Goal: Task Accomplishment & Management: Manage account settings

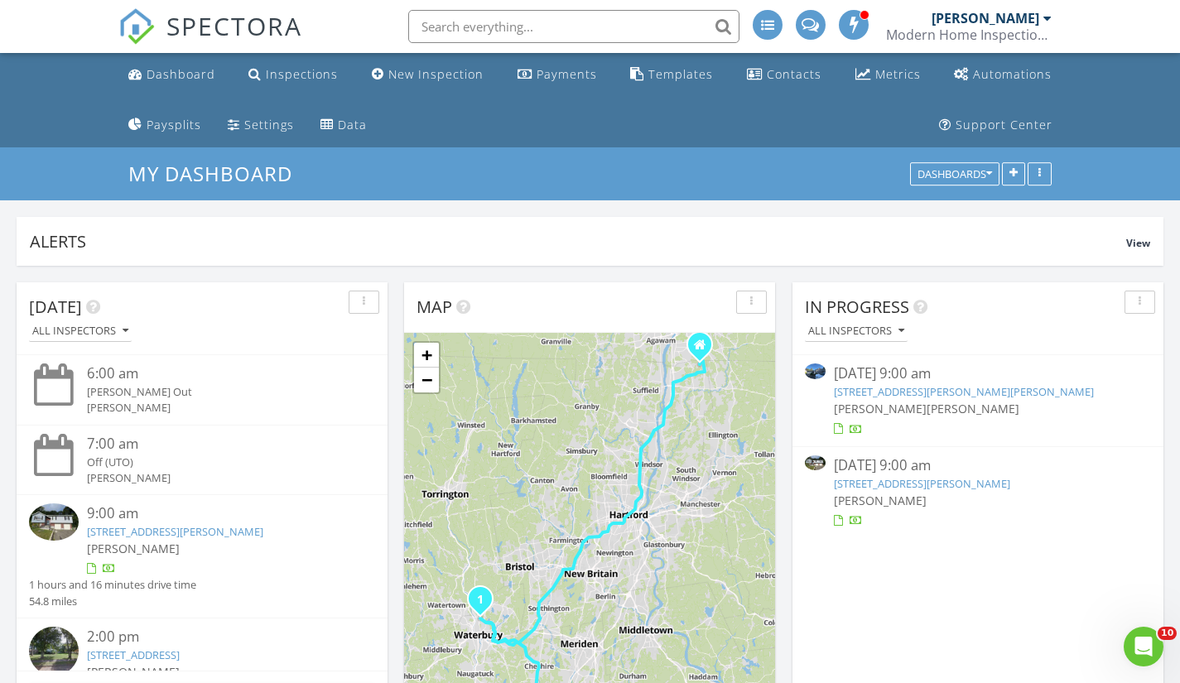
scroll to position [3230, 1205]
click at [290, 86] on link "Inspections" at bounding box center [293, 75] width 103 height 31
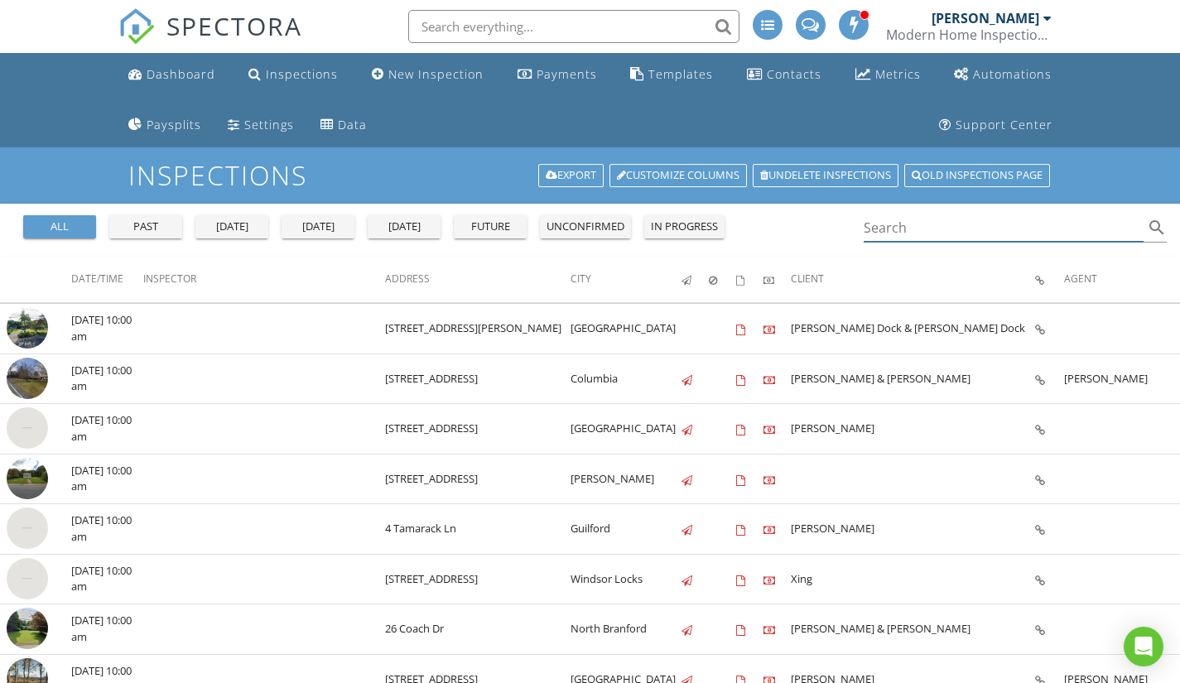
click at [904, 227] on input "Search" at bounding box center [1004, 227] width 281 height 27
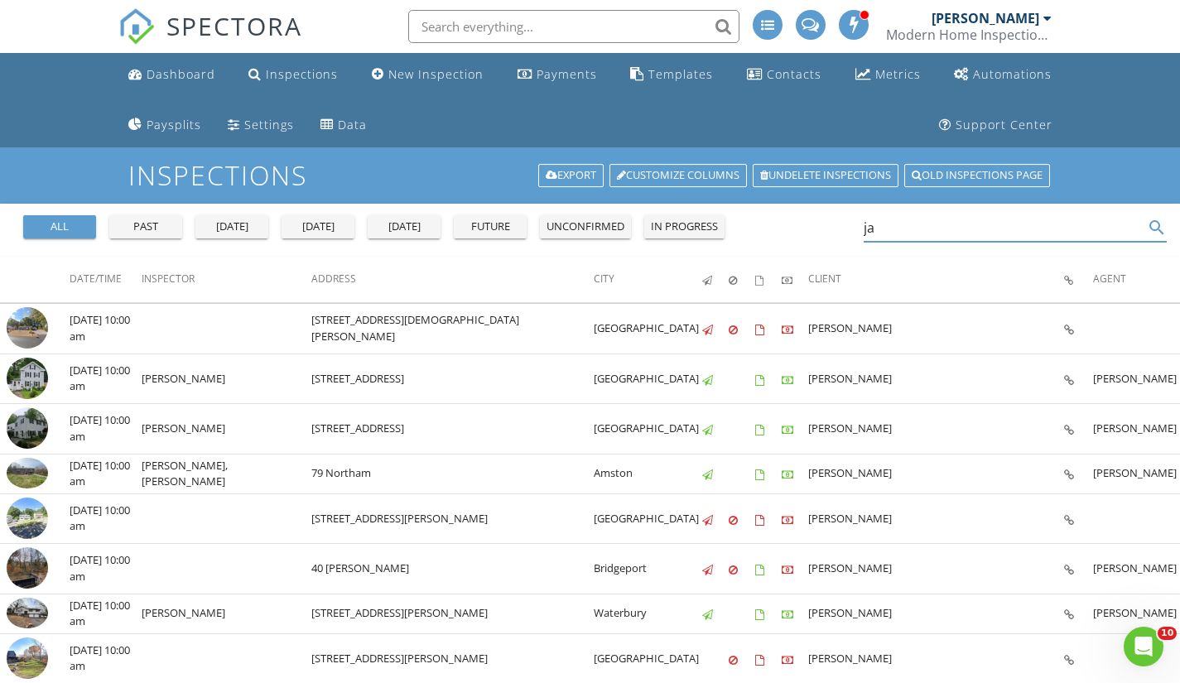
type input "j"
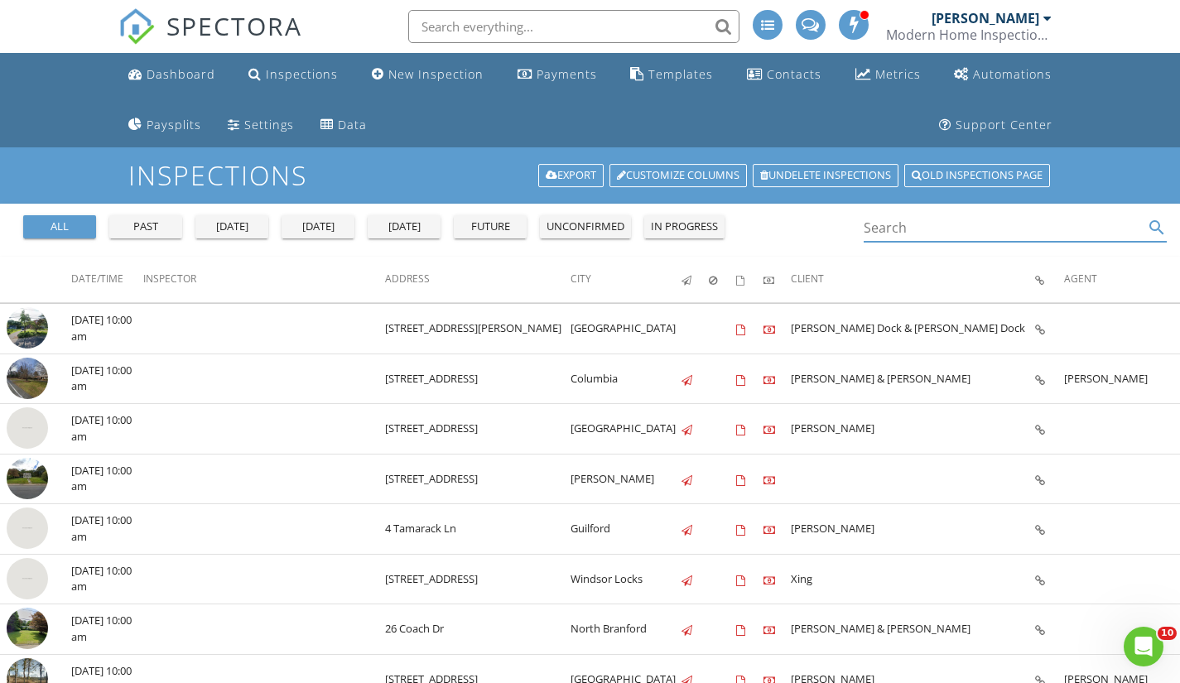
click at [182, 69] on div "Dashboard" at bounding box center [181, 74] width 69 height 16
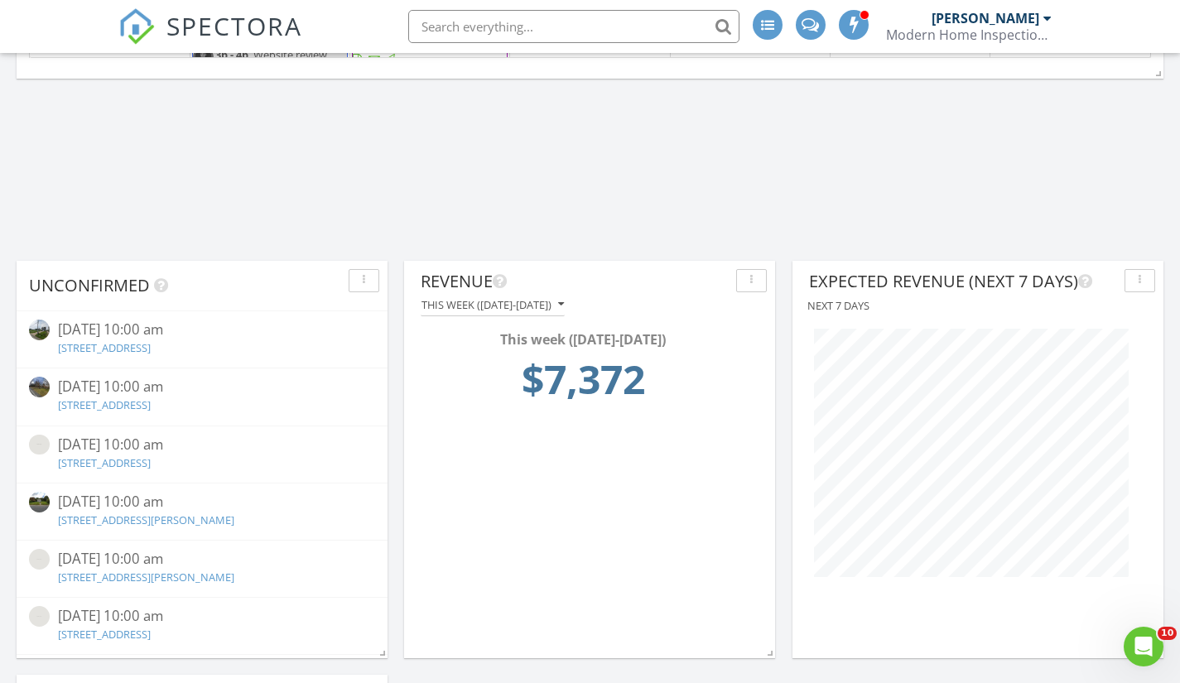
scroll to position [1573, 0]
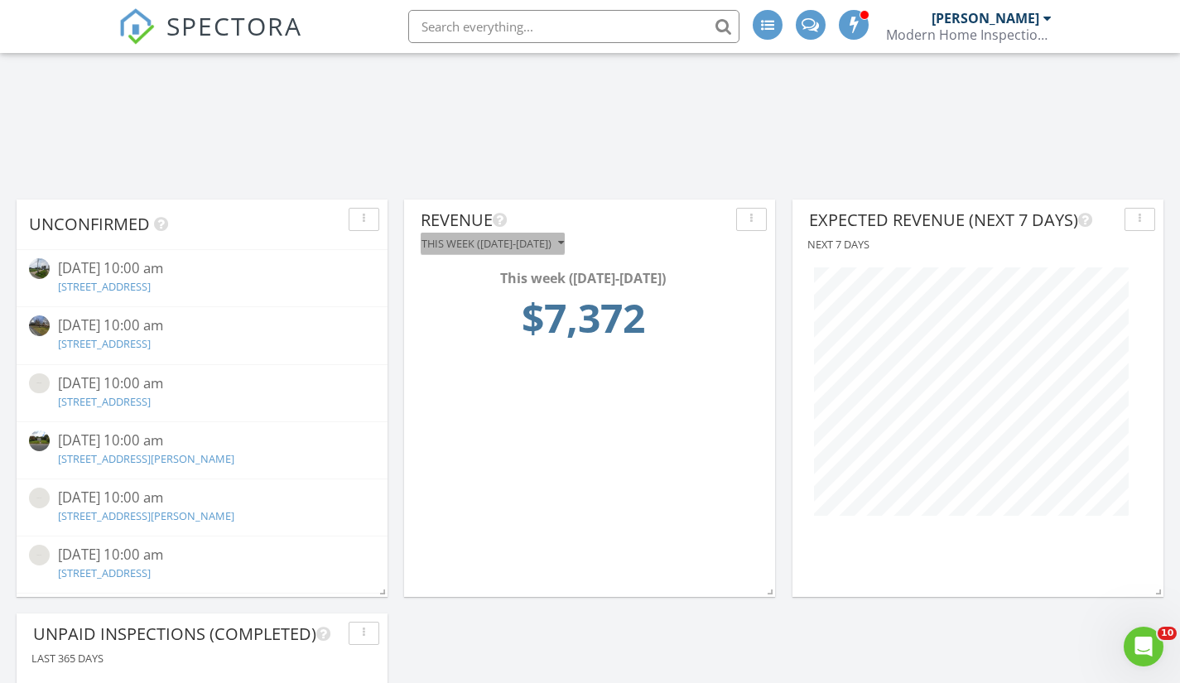
click at [546, 243] on div "This week ([DATE]-[DATE])" at bounding box center [492, 244] width 142 height 12
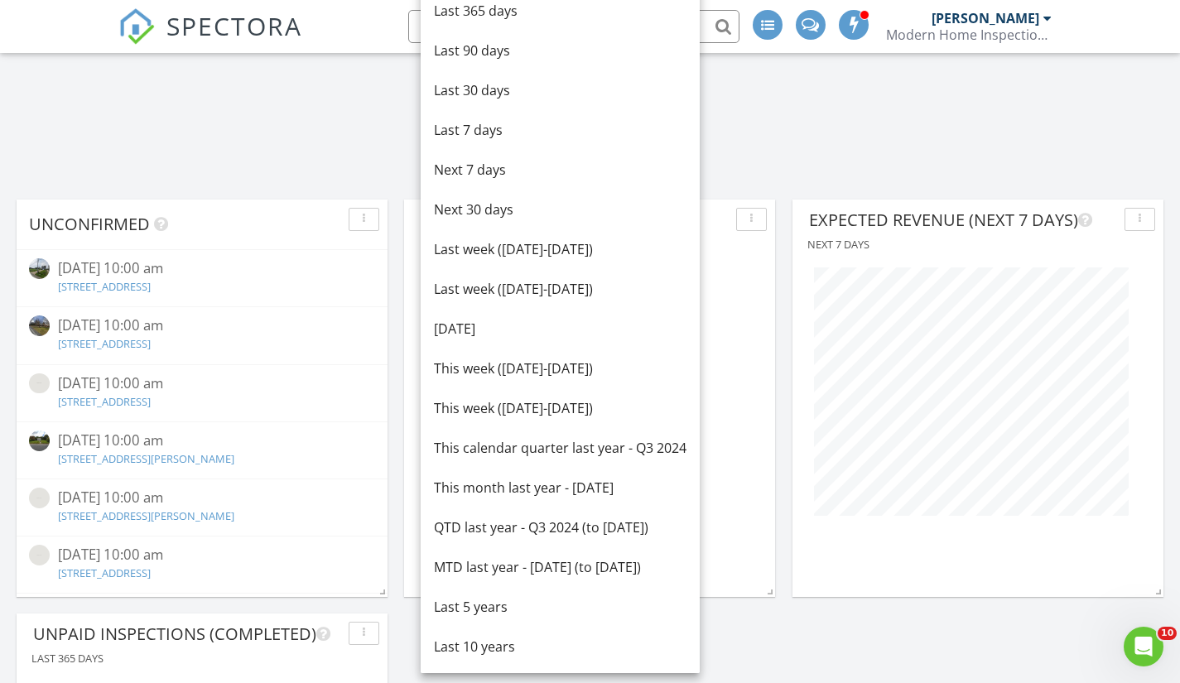
click at [547, 293] on div "Last week ([DATE]-[DATE])" at bounding box center [560, 289] width 253 height 20
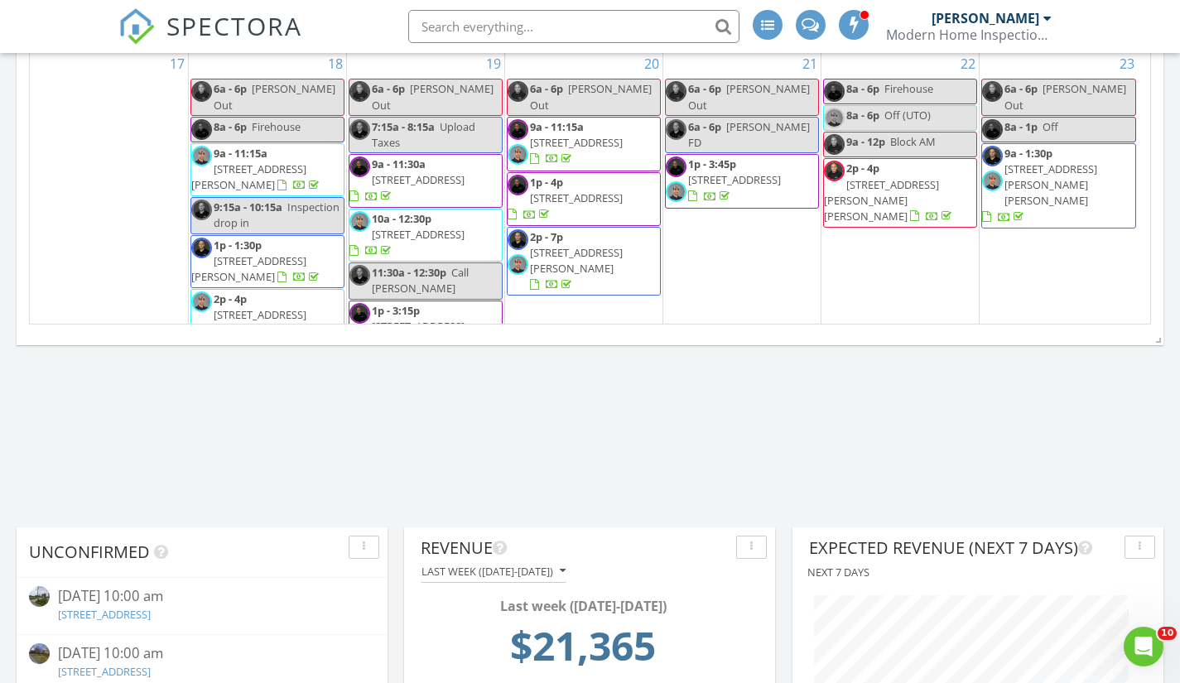
scroll to position [1242, 0]
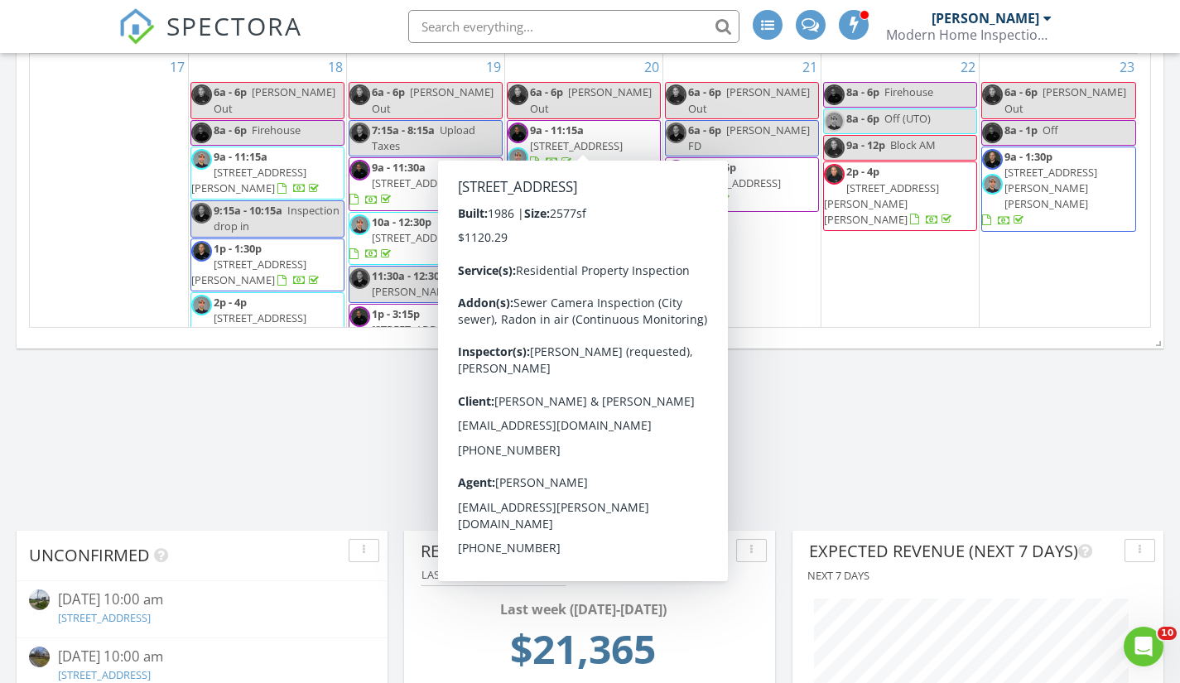
click at [936, 34] on div "Modern Home Inspections" at bounding box center [969, 34] width 166 height 17
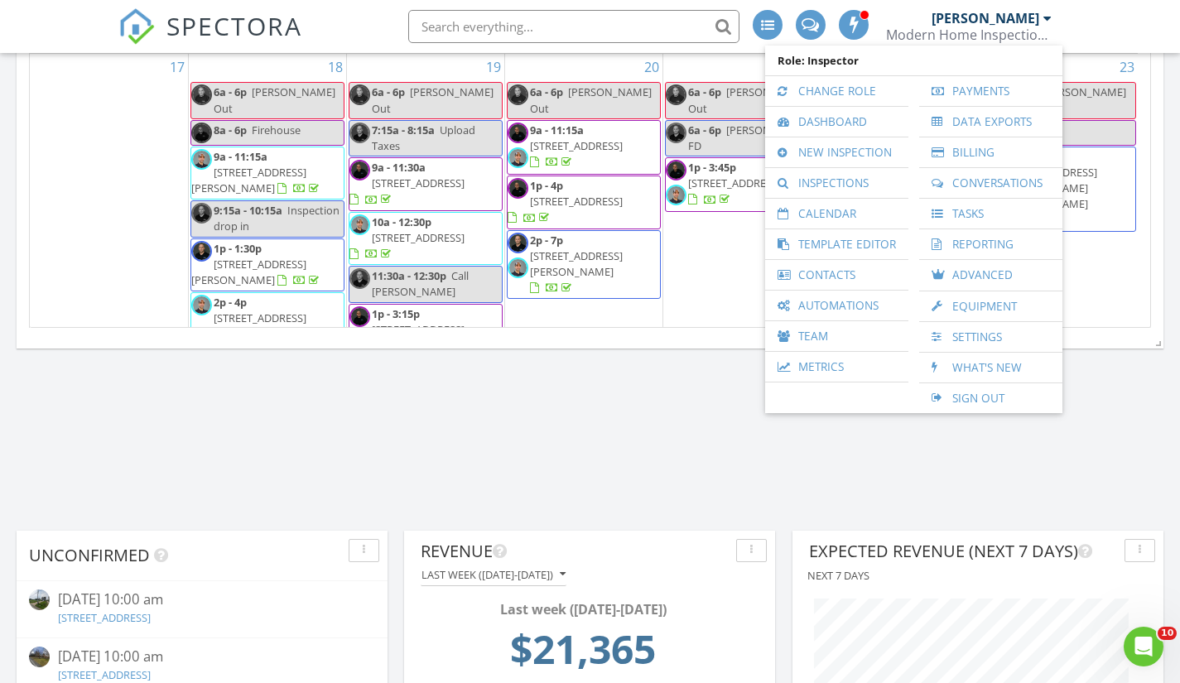
click at [794, 97] on link "Change Role" at bounding box center [836, 91] width 127 height 30
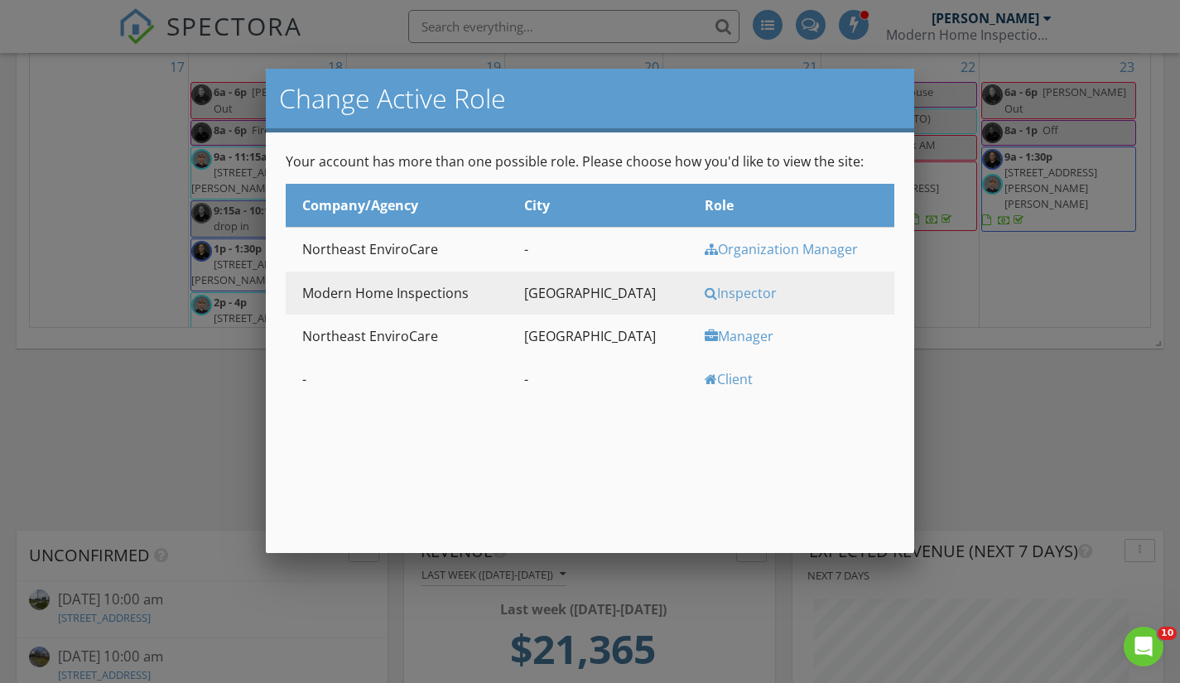
click at [705, 334] on div "Manager" at bounding box center [797, 336] width 185 height 18
